Goal: Entertainment & Leisure: Consume media (video, audio)

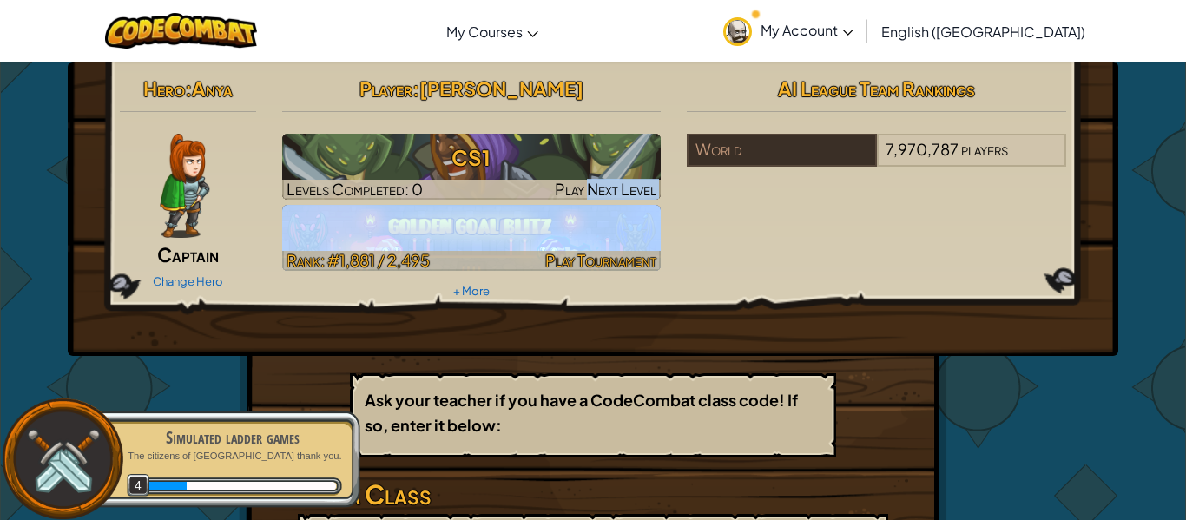
drag, startPoint x: 590, startPoint y: 179, endPoint x: 623, endPoint y: 244, distance: 72.6
click at [623, 244] on div "Player : [PERSON_NAME] CS1 Levels Completed: 0 Play Next Level Rank: #1,881 / 2…" at bounding box center [472, 187] width 406 height 234
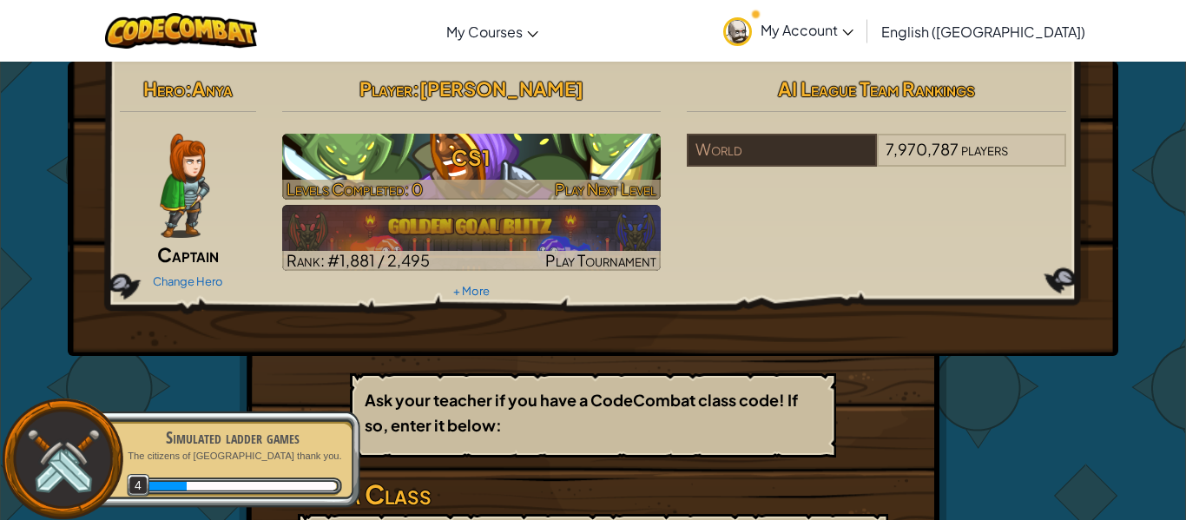
click at [424, 168] on h3 "CS1" at bounding box center [471, 157] width 379 height 39
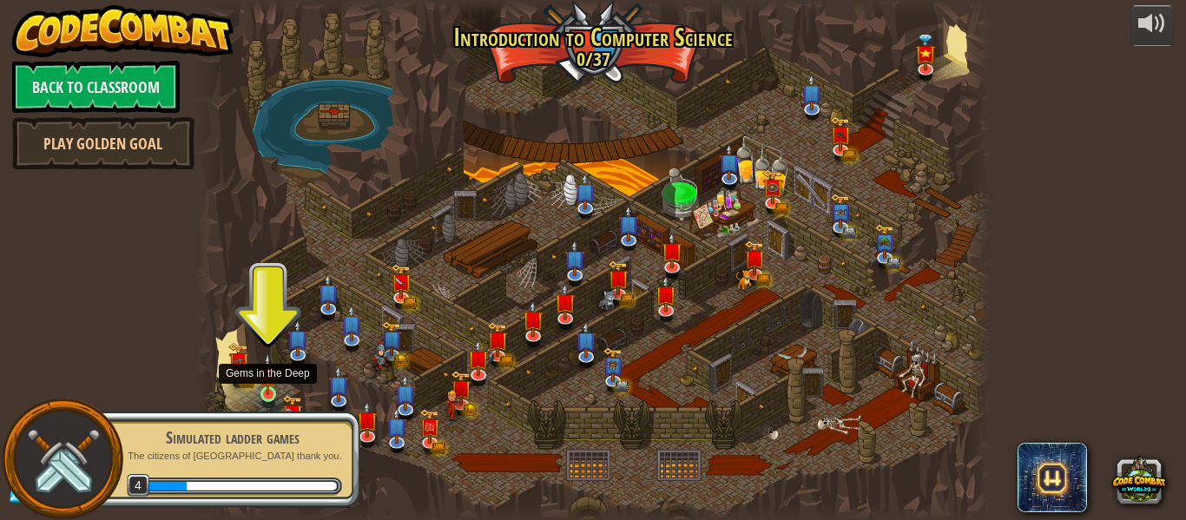
click at [269, 394] on img at bounding box center [268, 374] width 18 height 42
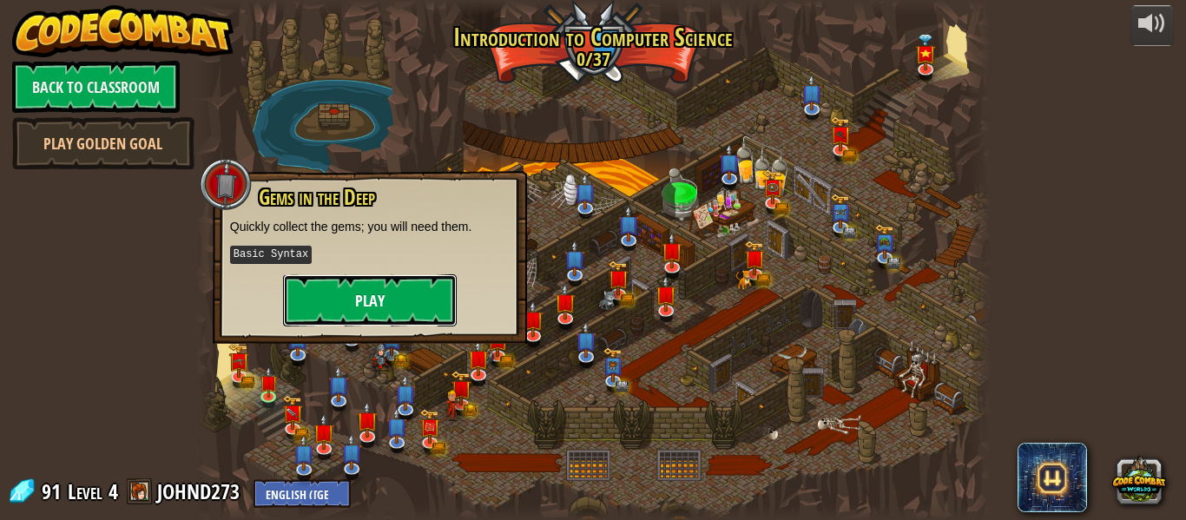
click at [399, 294] on button "Play" at bounding box center [370, 300] width 174 height 52
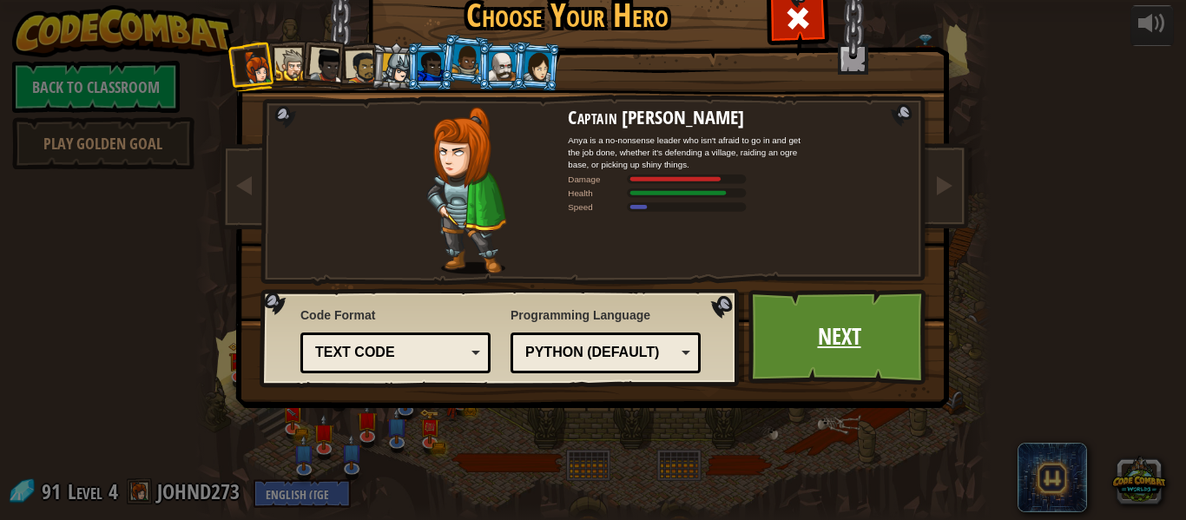
click at [834, 357] on link "Next" at bounding box center [839, 337] width 181 height 96
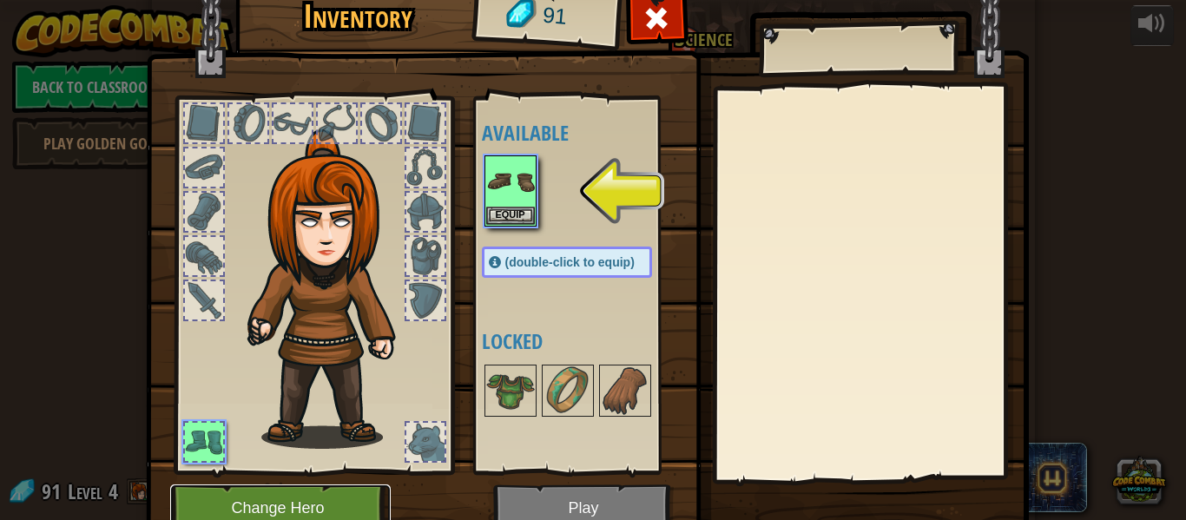
click at [342, 503] on button "Change Hero" at bounding box center [280, 509] width 221 height 48
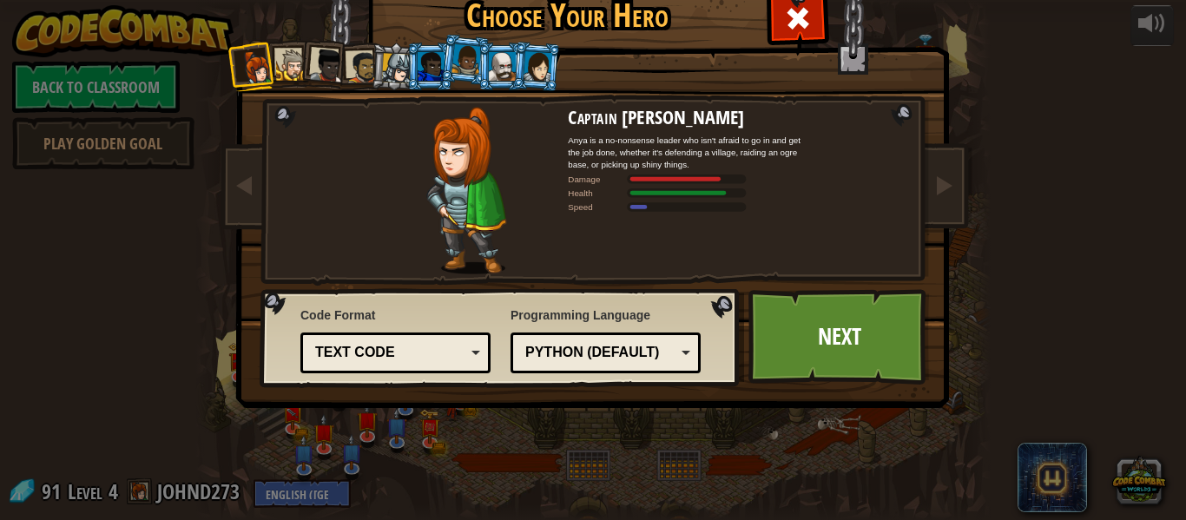
click at [287, 69] on div at bounding box center [292, 65] width 32 height 32
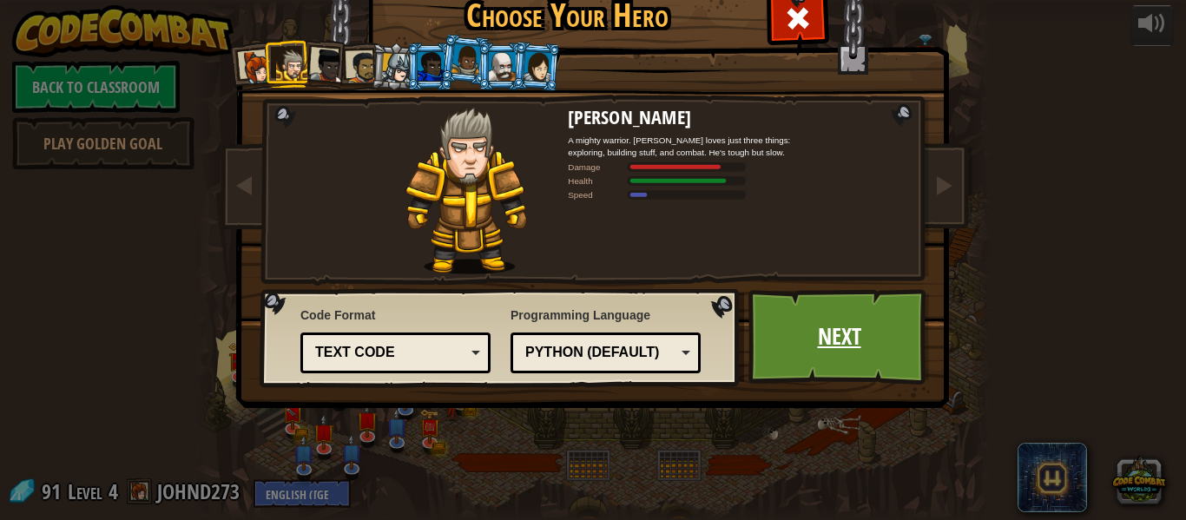
click at [827, 340] on link "Next" at bounding box center [839, 337] width 181 height 96
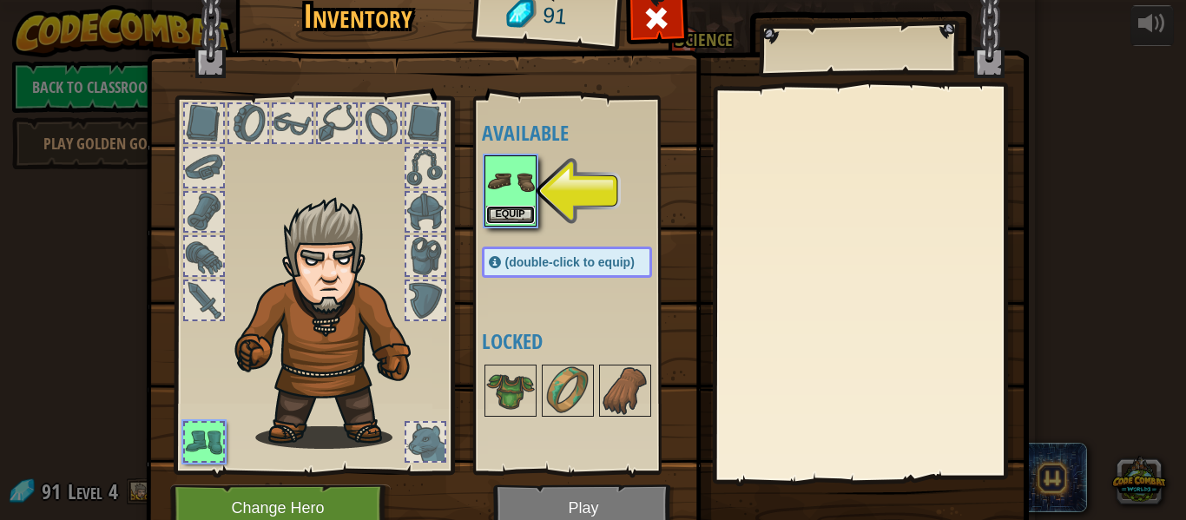
click at [518, 214] on button "Equip" at bounding box center [510, 215] width 49 height 18
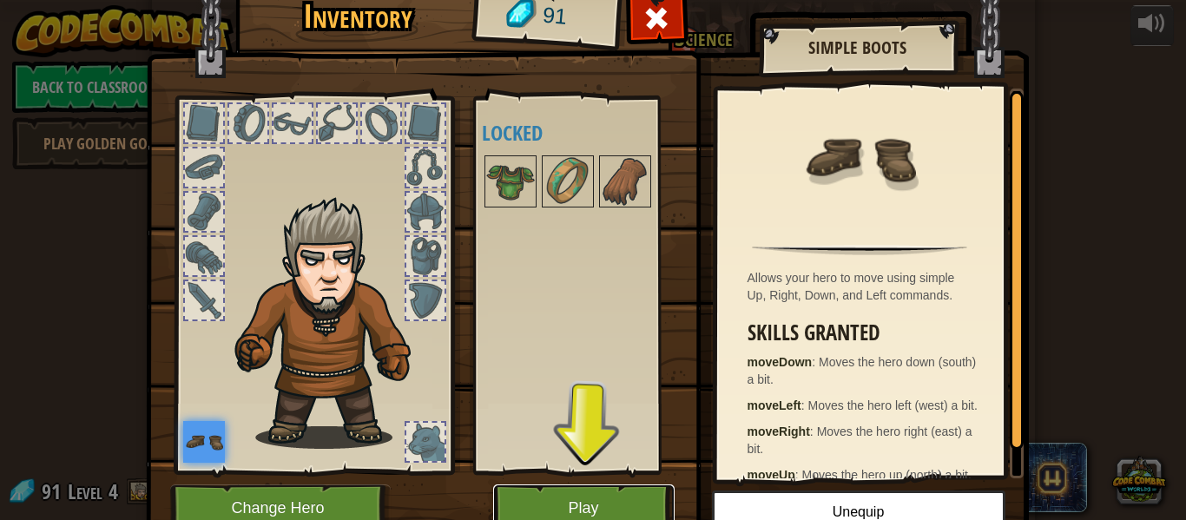
click at [596, 510] on button "Play" at bounding box center [583, 509] width 181 height 48
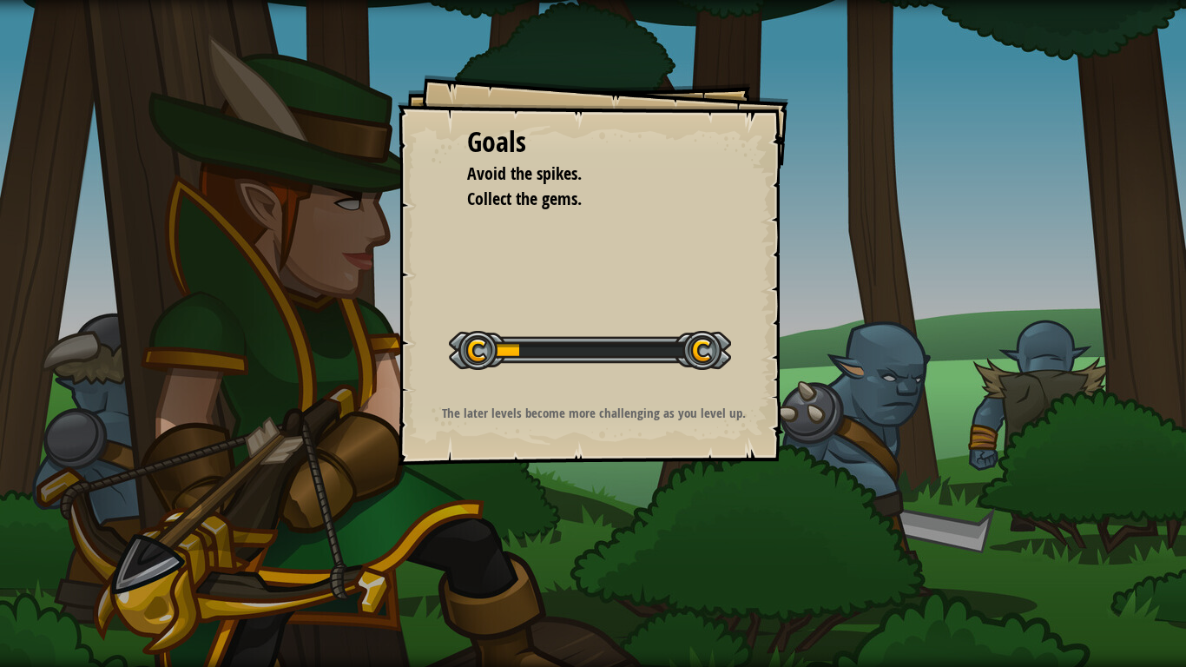
click at [764, 519] on div "Goals Avoid the spikes. Collect the gems. Start Level Error loading from server…" at bounding box center [593, 333] width 1186 height 667
click at [618, 393] on div "Goals Avoid the spikes. Collect the gems. Start Level Error loading from server…" at bounding box center [593, 270] width 391 height 391
click at [610, 349] on div at bounding box center [590, 350] width 282 height 39
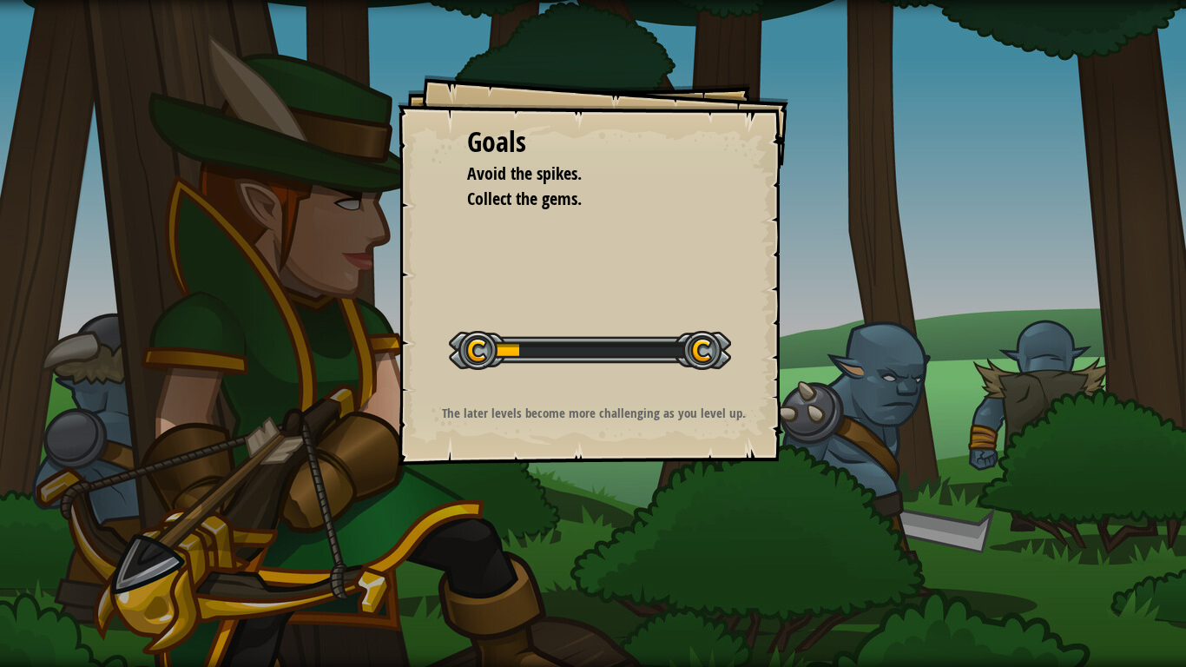
click at [610, 349] on div at bounding box center [590, 350] width 282 height 39
